Goal: Book appointment/travel/reservation

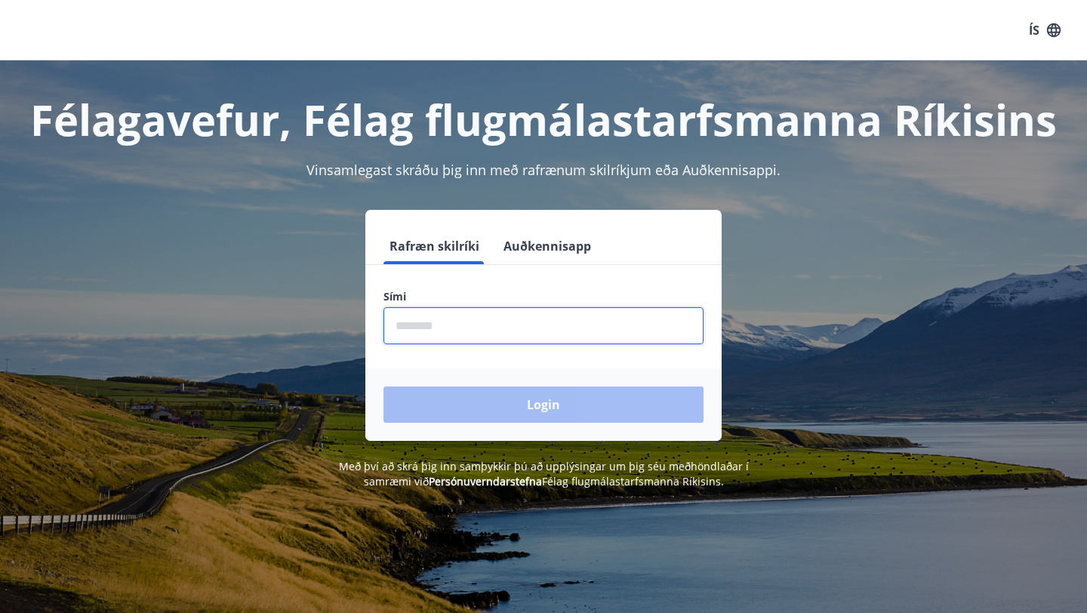
click at [467, 310] on input "phone" at bounding box center [543, 325] width 320 height 37
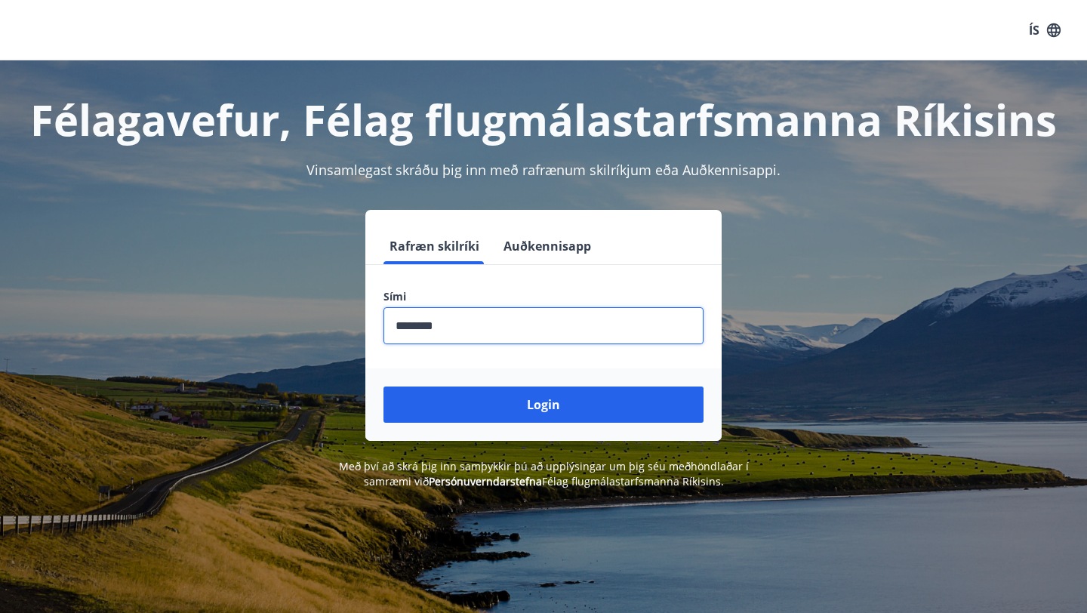
type input "********"
click at [383, 386] on button "Login" at bounding box center [543, 404] width 320 height 36
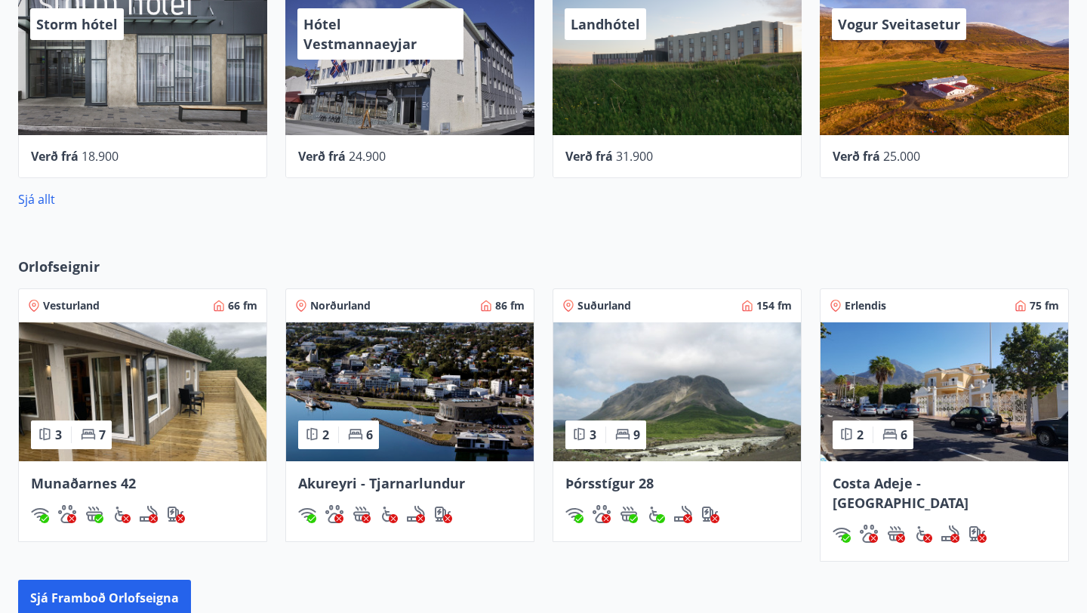
scroll to position [742, 0]
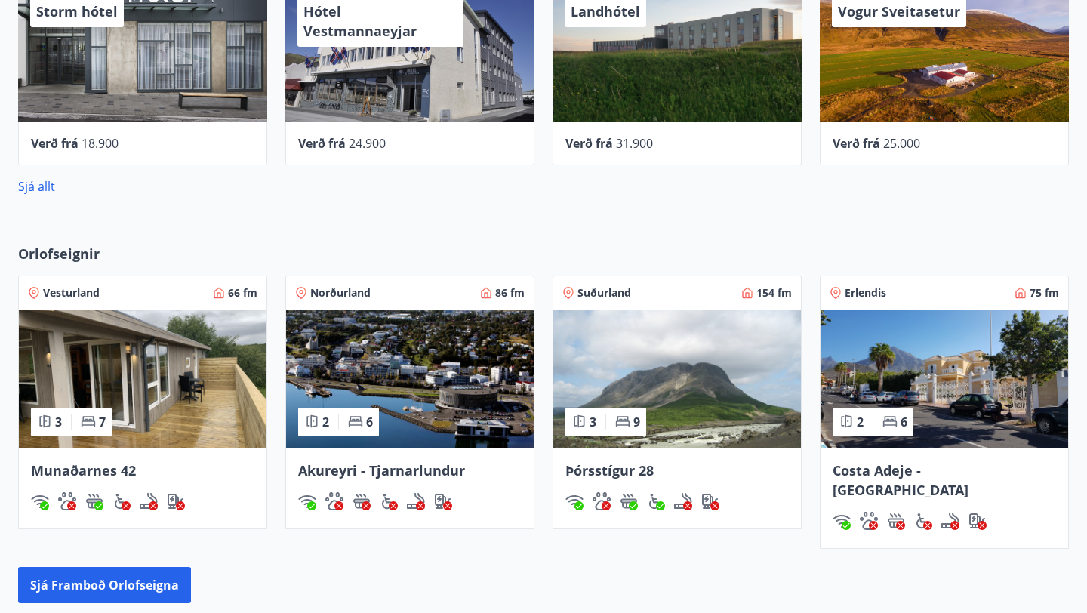
click at [158, 402] on img at bounding box center [143, 378] width 248 height 139
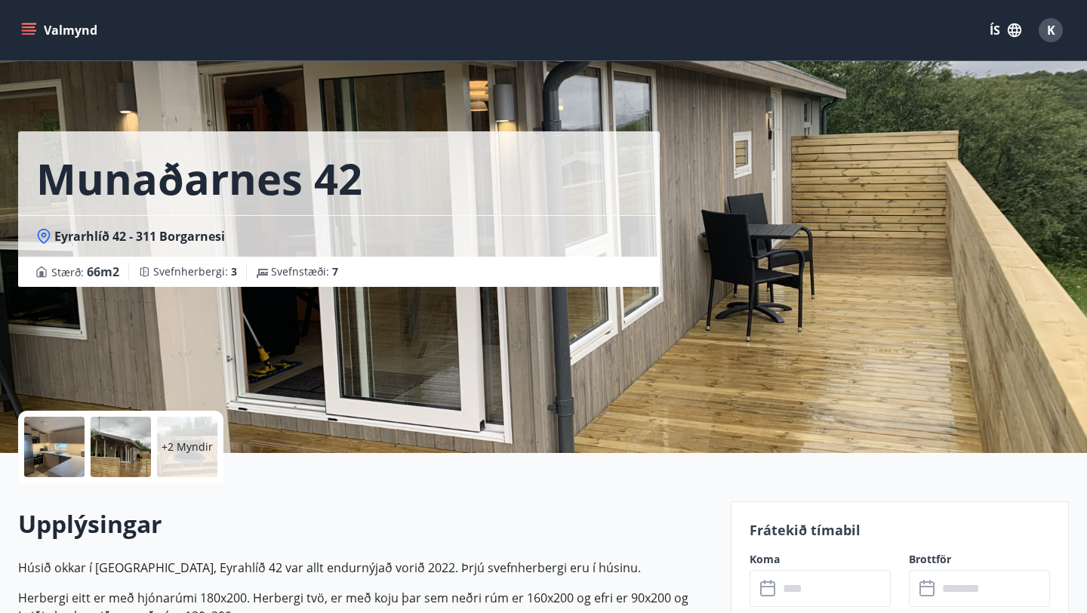
click at [814, 590] on input "text" at bounding box center [834, 588] width 112 height 37
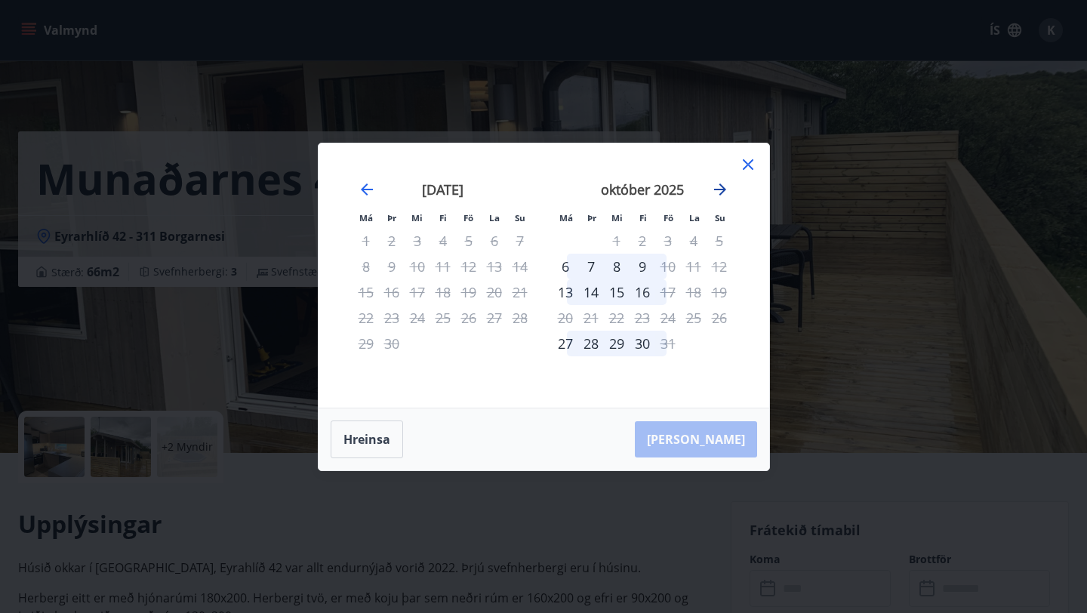
click at [723, 181] on icon "Move forward to switch to the next month." at bounding box center [720, 189] width 18 height 18
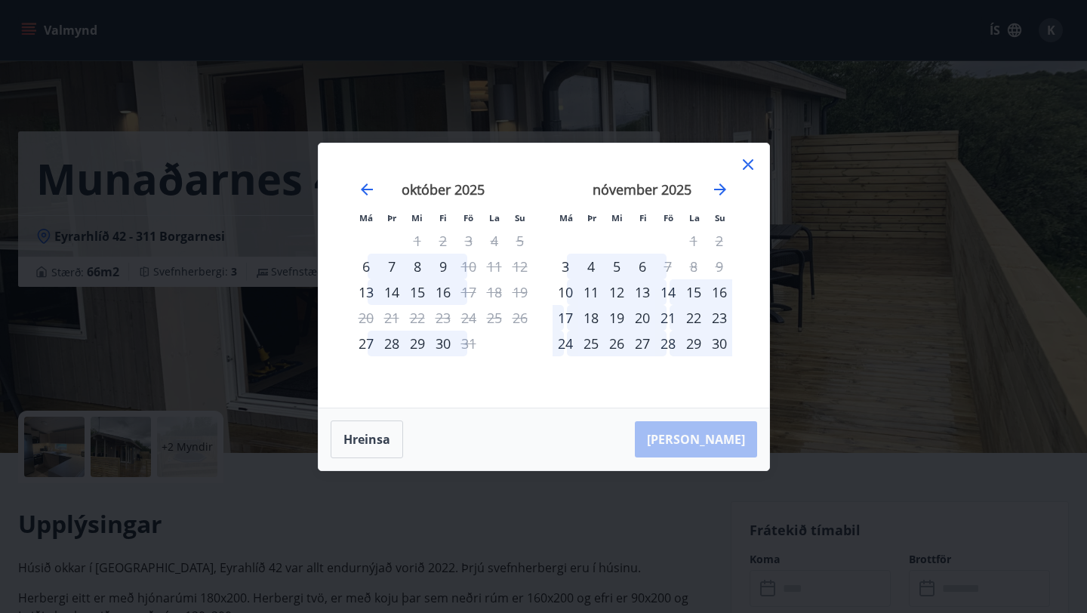
click at [745, 166] on icon at bounding box center [748, 164] width 11 height 11
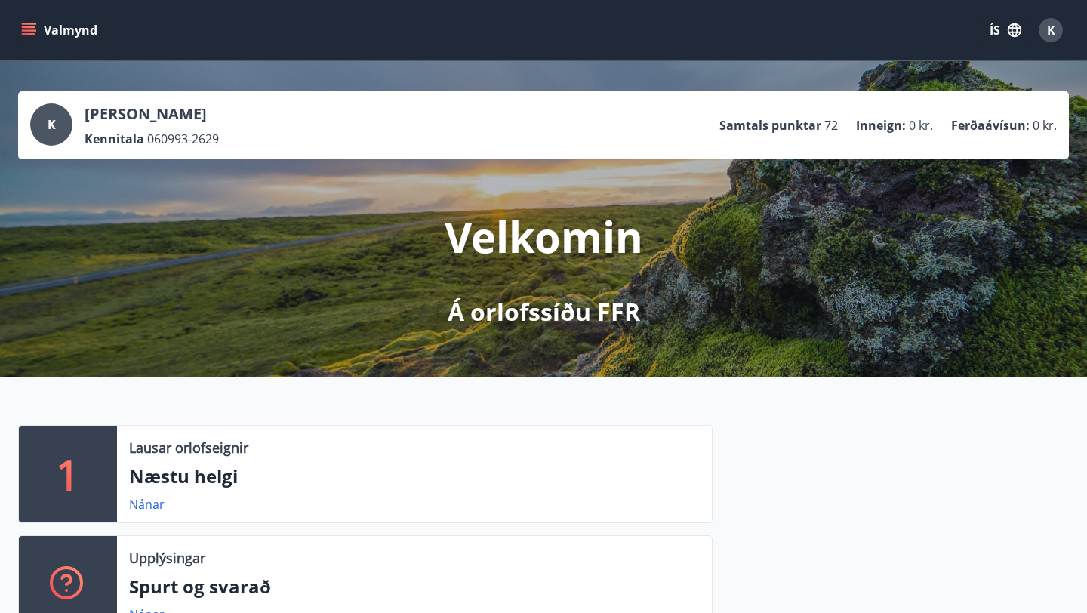
click at [41, 29] on button "Valmynd" at bounding box center [60, 30] width 85 height 27
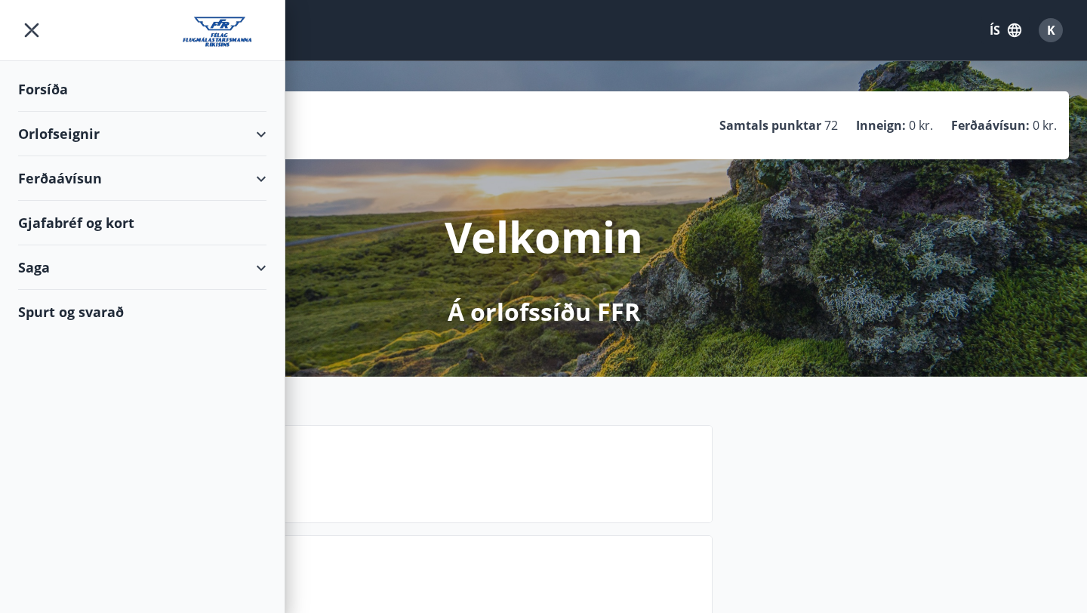
click at [262, 131] on div "Orlofseignir" at bounding box center [142, 134] width 248 height 45
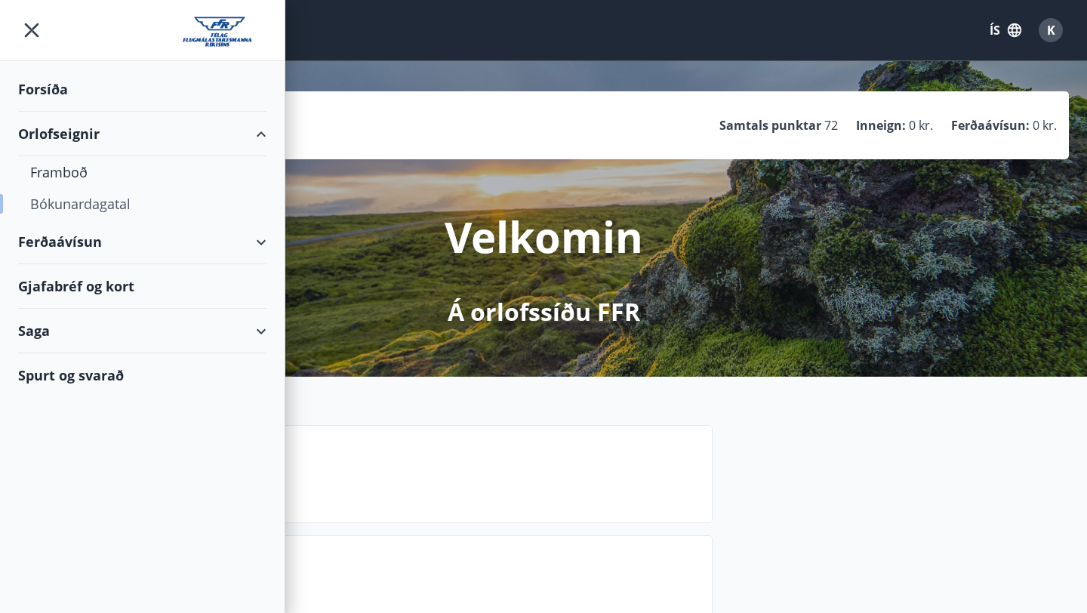
click at [95, 211] on div "Bókunardagatal" at bounding box center [142, 204] width 224 height 32
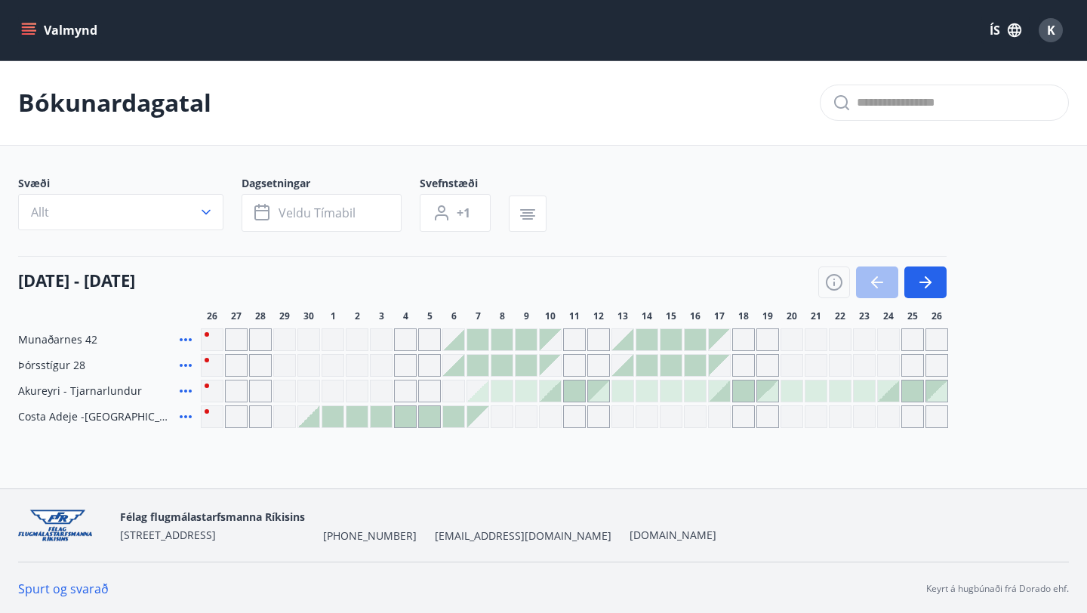
scroll to position [2, 0]
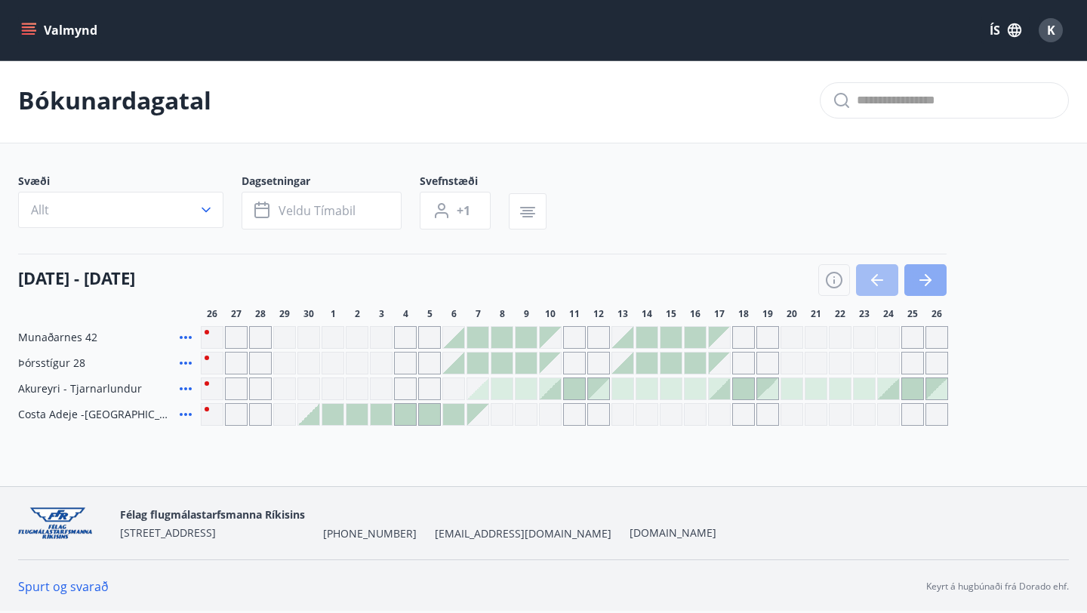
click at [929, 286] on icon "button" at bounding box center [925, 280] width 18 height 18
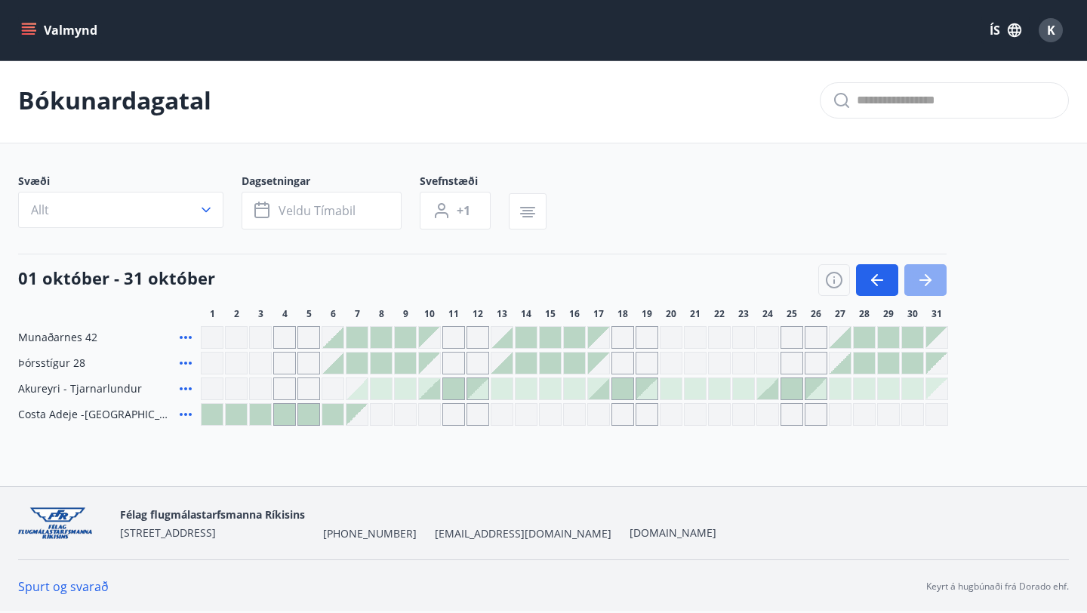
click at [923, 281] on icon "button" at bounding box center [925, 280] width 18 height 18
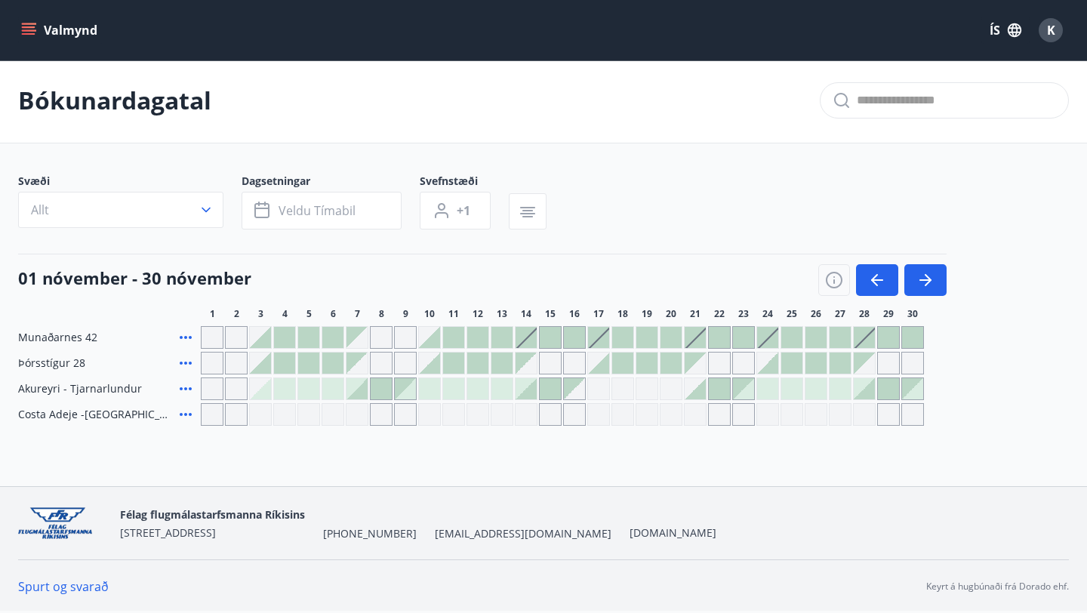
click at [240, 334] on div "Gráir dagar eru ekki bókanlegir" at bounding box center [236, 337] width 23 height 23
click at [46, 328] on div "Munaðarnes 42" at bounding box center [106, 337] width 177 height 23
click at [183, 337] on icon at bounding box center [186, 337] width 18 height 18
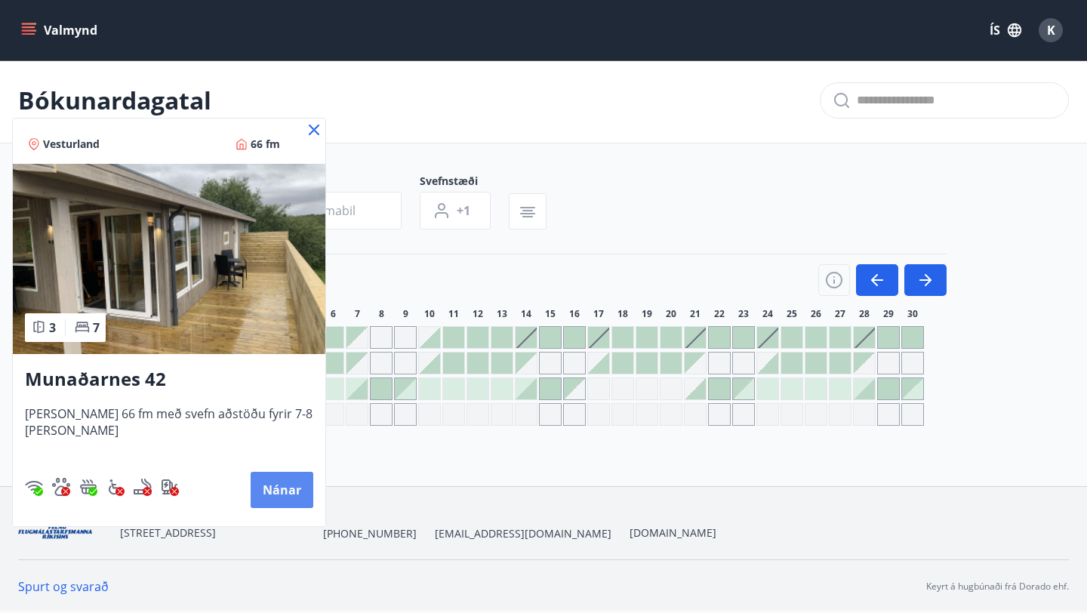
click at [280, 496] on button "Nánar" at bounding box center [282, 490] width 63 height 36
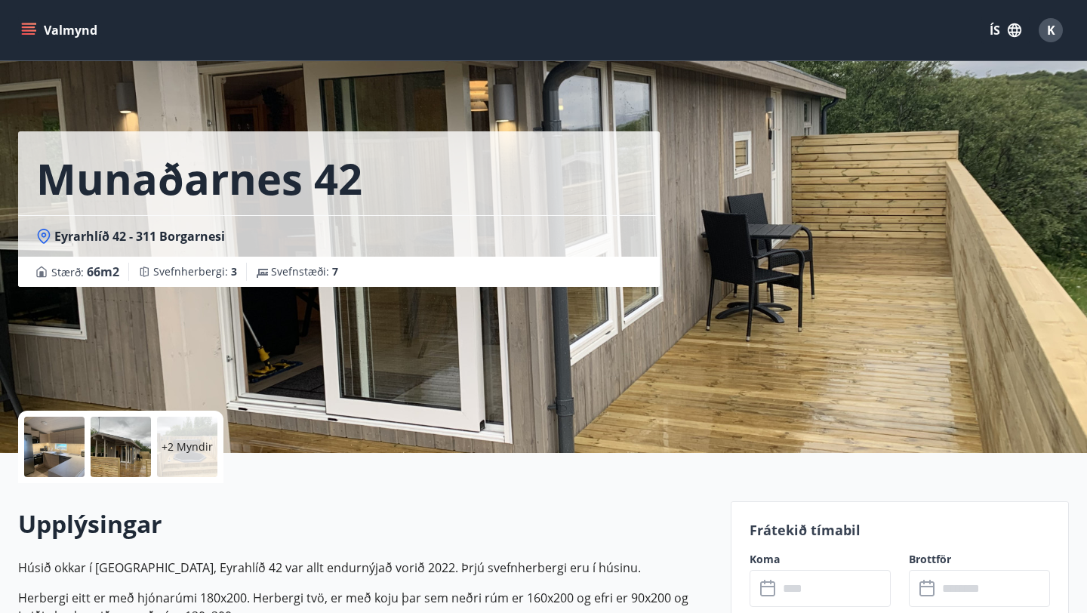
scroll to position [121, 0]
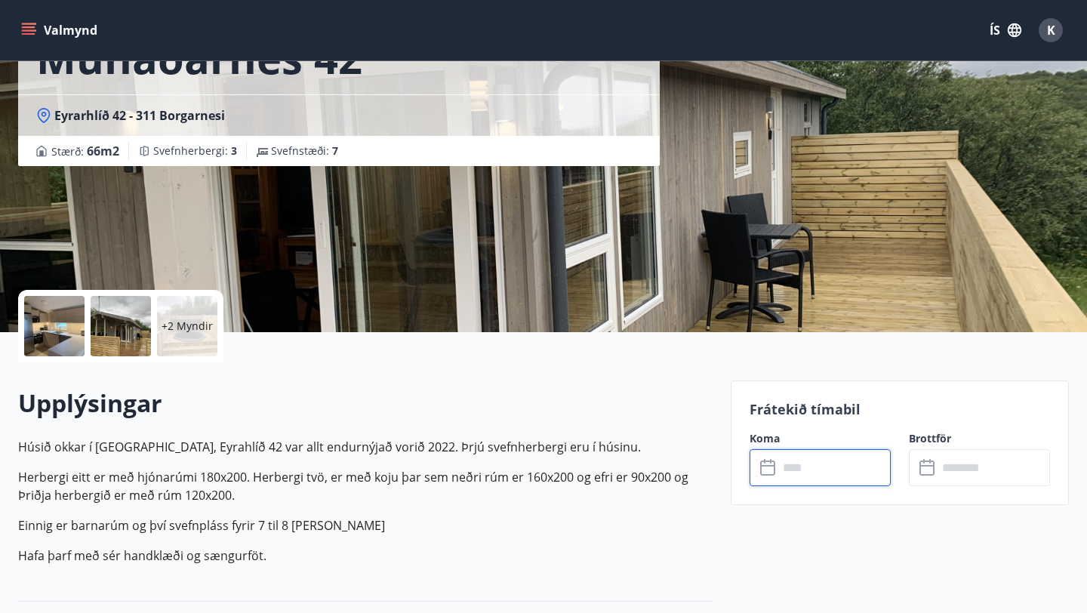
click at [807, 467] on input "text" at bounding box center [834, 467] width 112 height 37
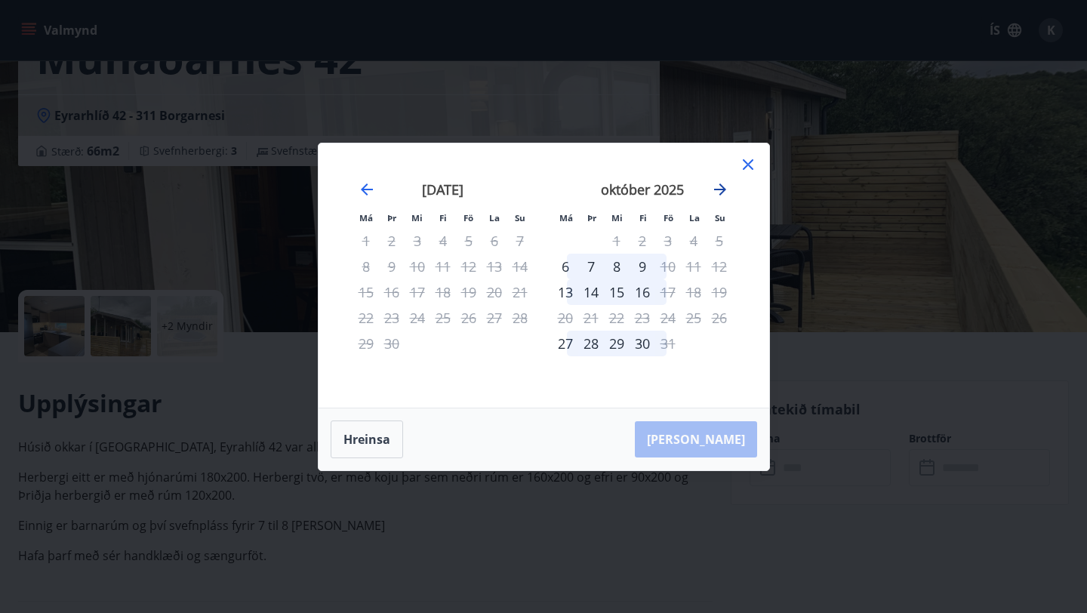
click at [719, 192] on icon "Move forward to switch to the next month." at bounding box center [720, 189] width 18 height 18
